Goal: Task Accomplishment & Management: Manage account settings

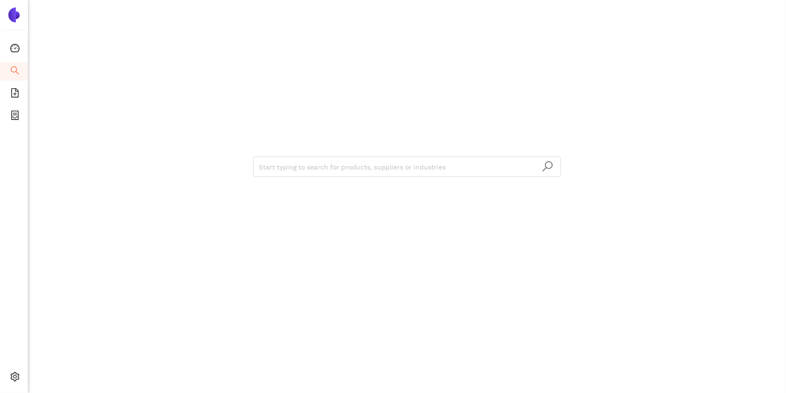
click at [222, 209] on div "Start typing to search for products, suppliers or industries" at bounding box center [407, 165] width 560 height 331
click at [8, 373] on div "Settings" at bounding box center [14, 377] width 28 height 19
click at [57, 381] on span "Logout" at bounding box center [57, 377] width 21 height 7
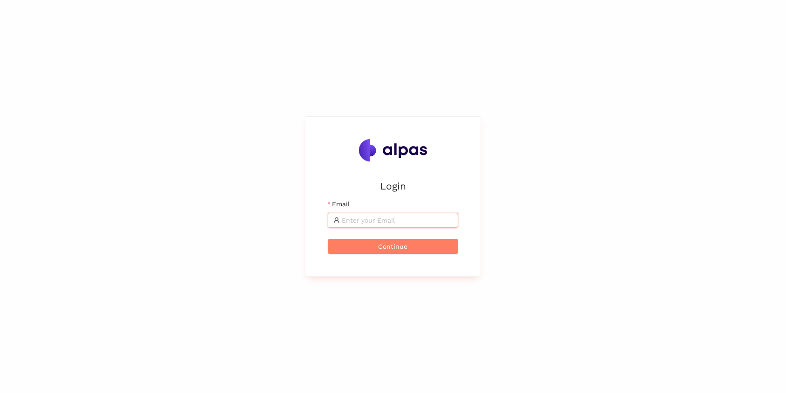
click at [383, 217] on input "Email" at bounding box center [397, 220] width 111 height 10
type input "[PERSON_NAME][EMAIL_ADDRESS][PERSON_NAME]"
click at [395, 248] on span "Continue" at bounding box center [393, 246] width 29 height 10
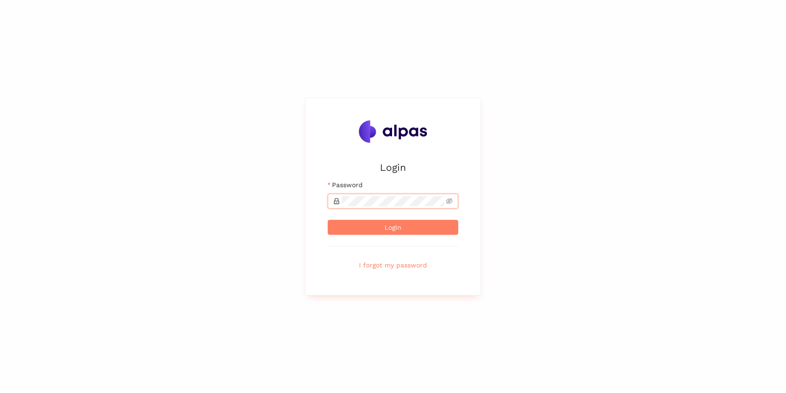
click at [328, 220] on button "Login" at bounding box center [393, 227] width 131 height 15
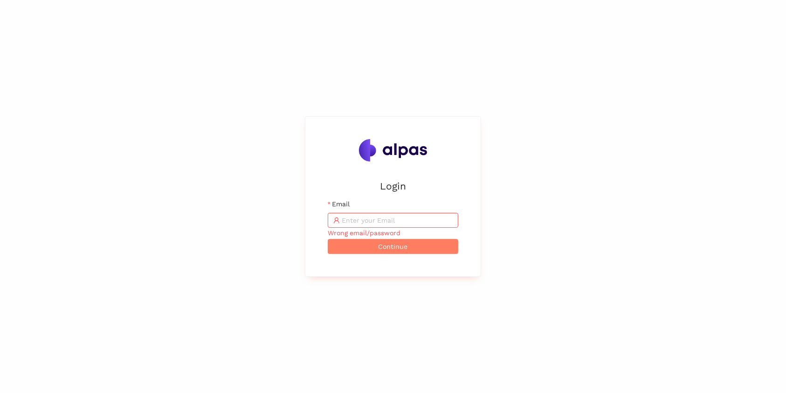
drag, startPoint x: 392, startPoint y: 211, endPoint x: 383, endPoint y: 218, distance: 11.3
click at [383, 218] on div "Email Wrong email/password" at bounding box center [393, 219] width 131 height 40
click at [383, 218] on input "Email" at bounding box center [397, 220] width 111 height 10
type input "tempPassword123"
click at [328, 239] on button "Continue" at bounding box center [393, 246] width 131 height 15
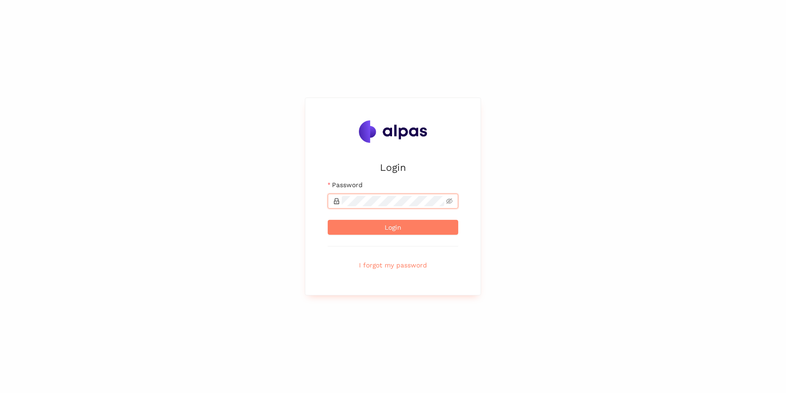
click at [328, 220] on button "Login" at bounding box center [393, 227] width 131 height 15
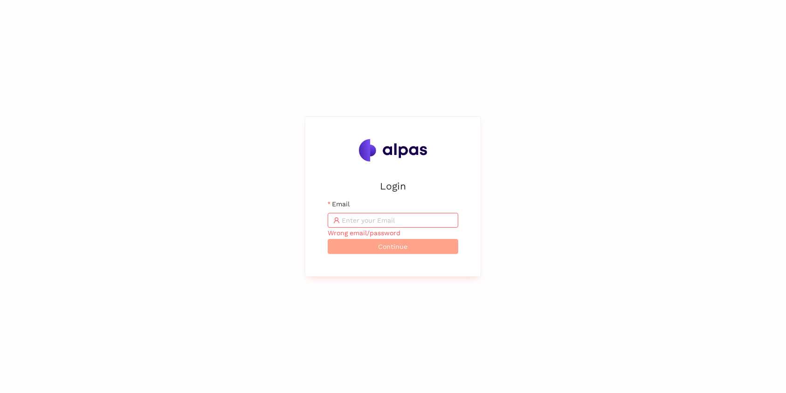
click at [384, 245] on span "Continue" at bounding box center [393, 246] width 29 height 10
click at [370, 223] on input "Email" at bounding box center [397, 220] width 111 height 10
type input "[PERSON_NAME][EMAIL_ADDRESS][PERSON_NAME]"
click at [385, 248] on span "Continue" at bounding box center [393, 246] width 29 height 10
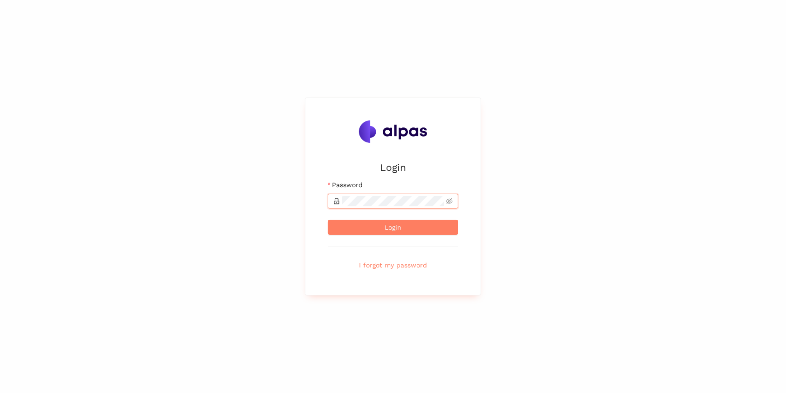
click at [328, 220] on button "Login" at bounding box center [393, 227] width 131 height 15
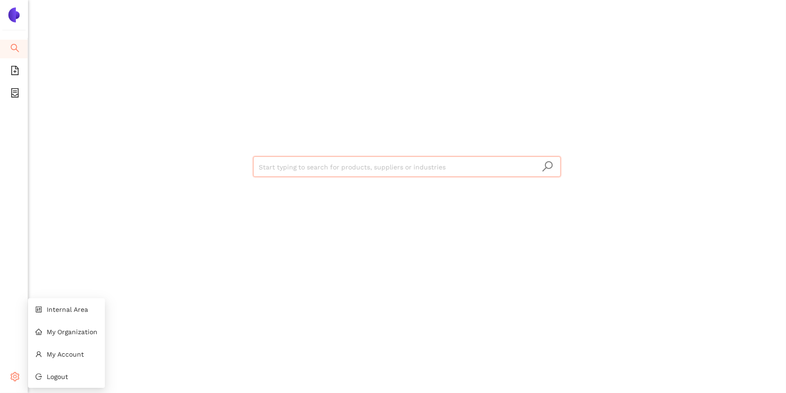
click at [13, 378] on icon "setting" at bounding box center [14, 376] width 9 height 9
click at [80, 214] on div "Start typing to search for products, suppliers or industries" at bounding box center [407, 196] width 758 height 393
click at [12, 378] on icon "setting" at bounding box center [14, 376] width 9 height 9
click at [72, 308] on span "Internal Area" at bounding box center [67, 308] width 41 height 7
